Goal: Use online tool/utility: Use online tool/utility

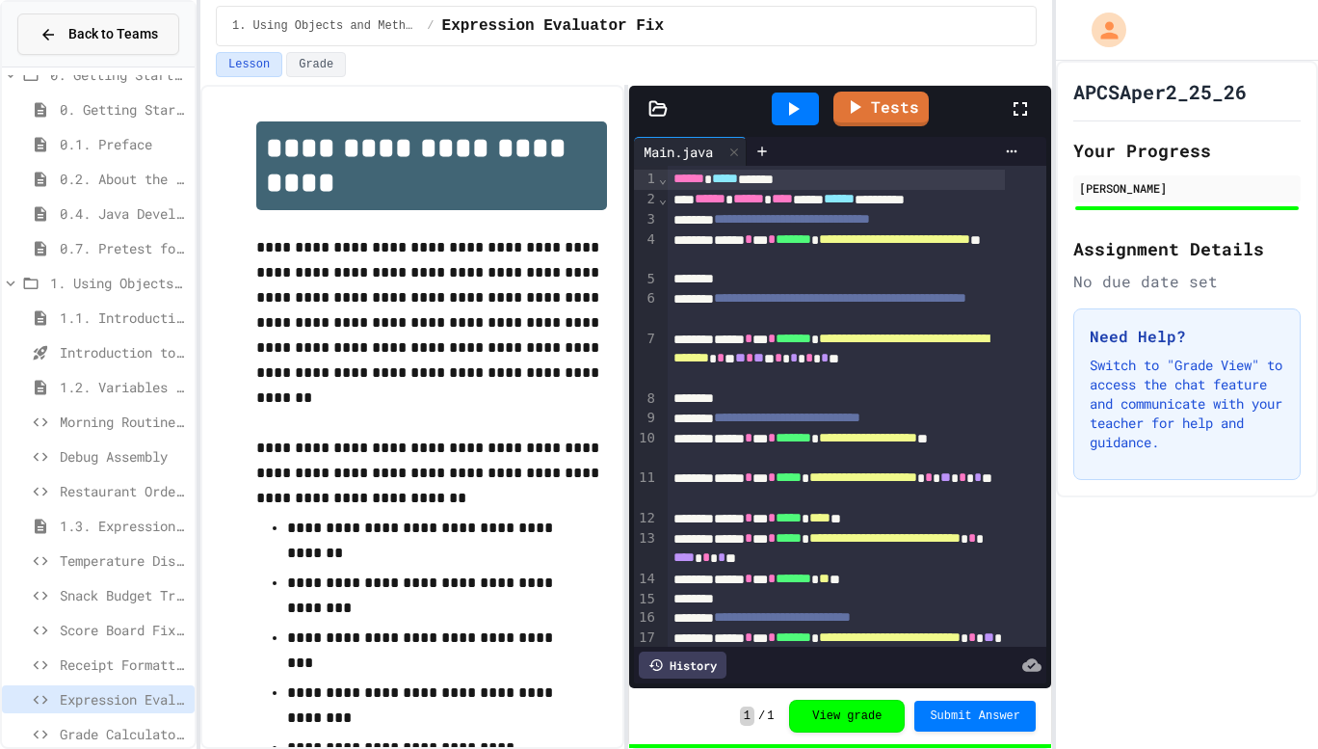
scroll to position [248, 0]
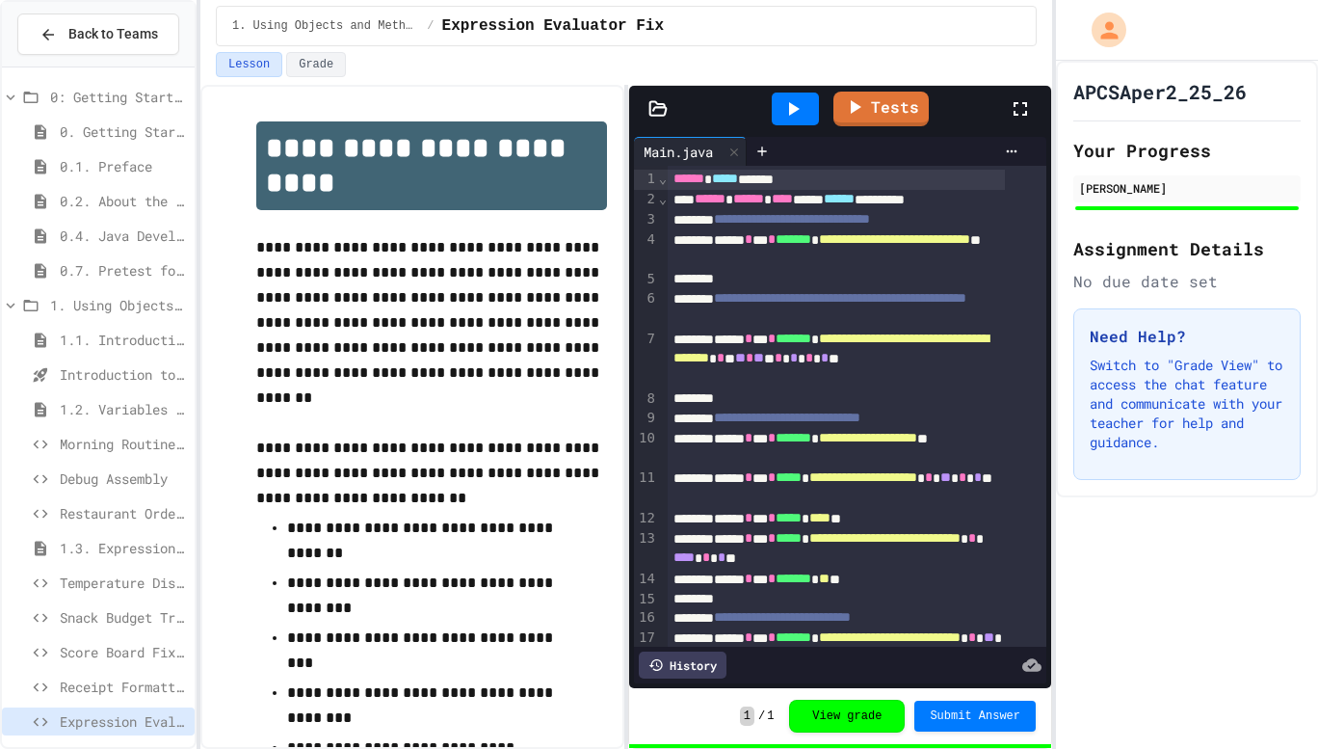
scroll to position [45, 0]
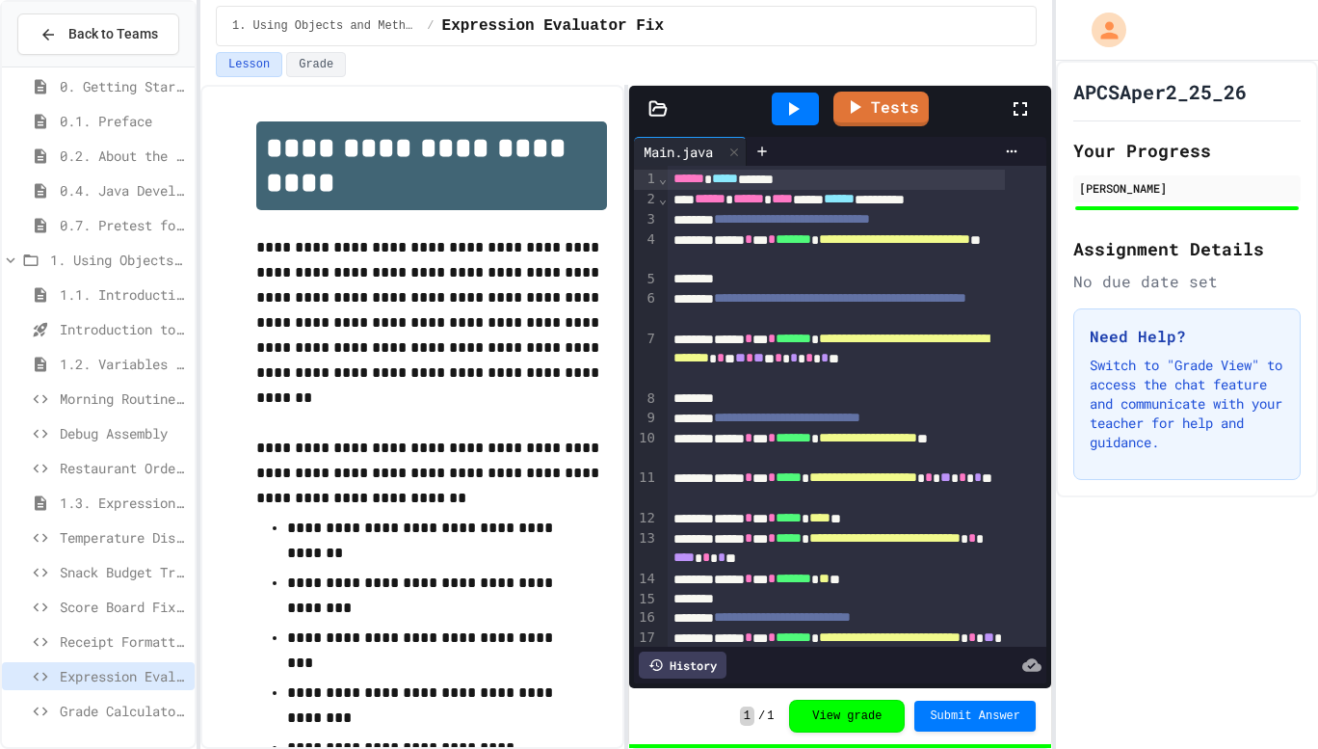
click at [62, 717] on span "Grade Calculator Pro" at bounding box center [123, 710] width 127 height 20
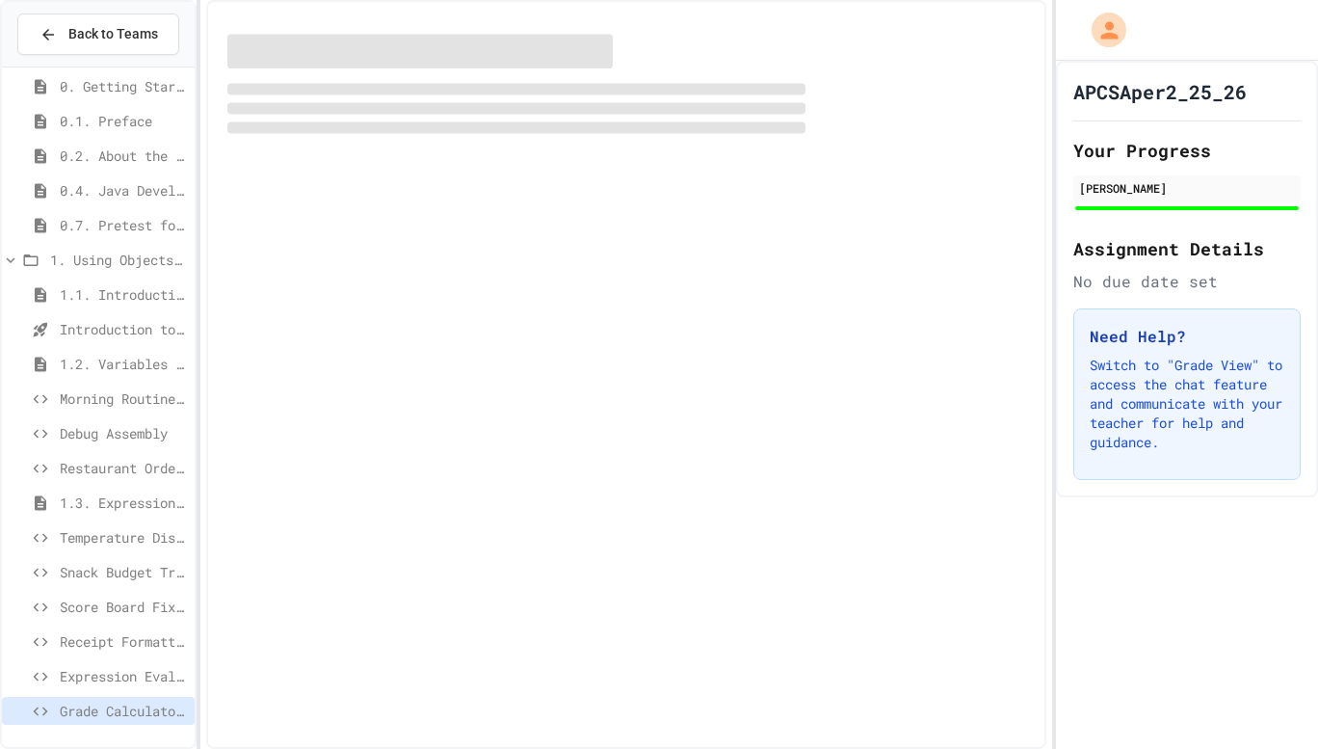
scroll to position [30, 0]
